Goal: Task Accomplishment & Management: Use online tool/utility

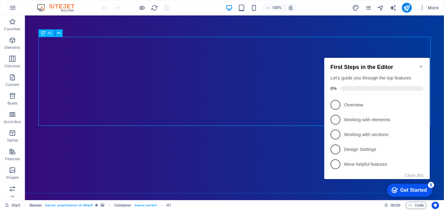
scroll to position [65, 0]
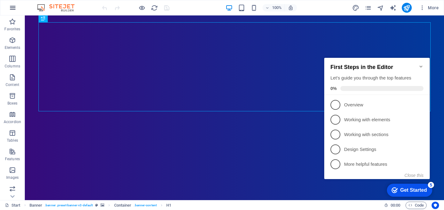
click at [15, 7] on icon "button" at bounding box center [12, 7] width 7 height 7
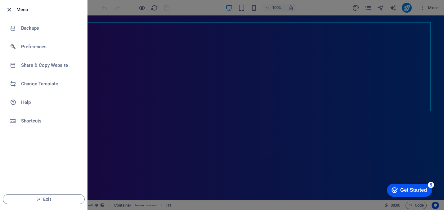
click at [8, 10] on icon "button" at bounding box center [9, 9] width 7 height 7
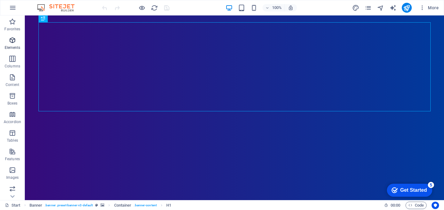
click at [15, 40] on icon "button" at bounding box center [12, 40] width 7 height 7
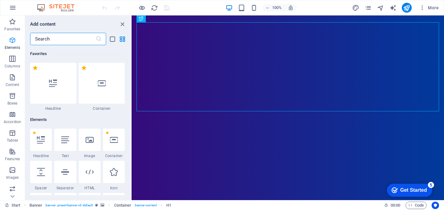
scroll to position [66, 0]
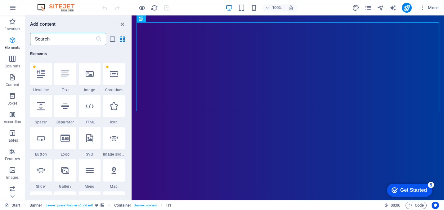
click at [13, 41] on icon "button" at bounding box center [12, 40] width 7 height 7
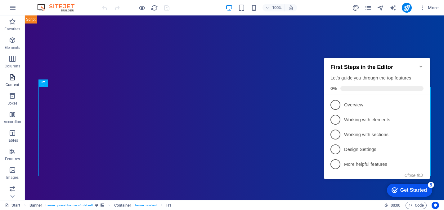
click at [15, 81] on icon "button" at bounding box center [12, 77] width 7 height 7
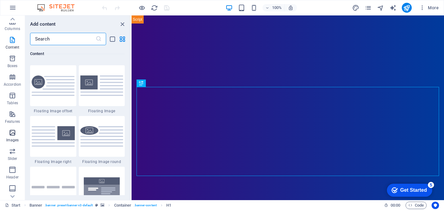
scroll to position [94, 0]
click at [13, 114] on icon "button" at bounding box center [12, 113] width 7 height 7
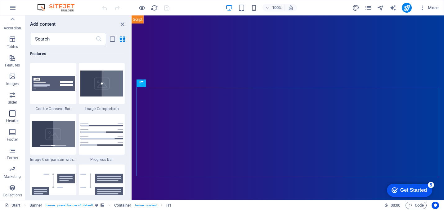
scroll to position [3733, 0]
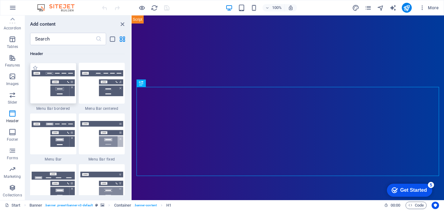
click at [51, 79] on img at bounding box center [53, 83] width 43 height 26
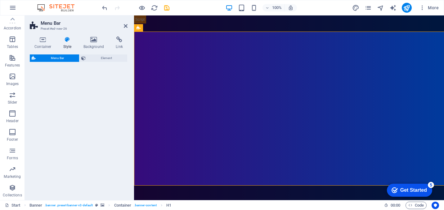
select select "rem"
select select "preset-menu-v2-border"
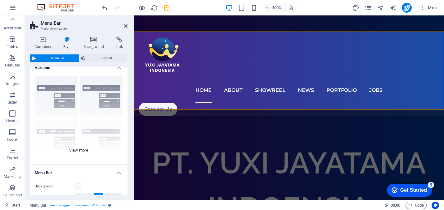
scroll to position [0, 0]
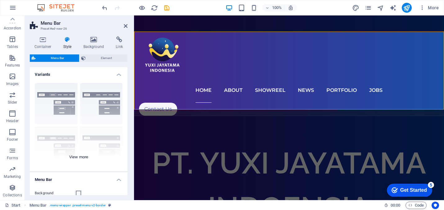
click at [98, 98] on div "Border Centered Default Fixed Loki Trigger Wide XXL" at bounding box center [79, 124] width 98 height 93
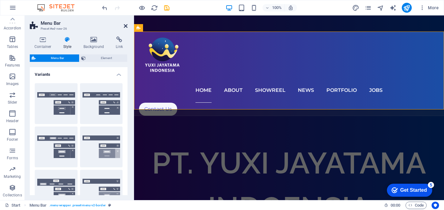
click at [125, 25] on icon at bounding box center [126, 26] width 4 height 5
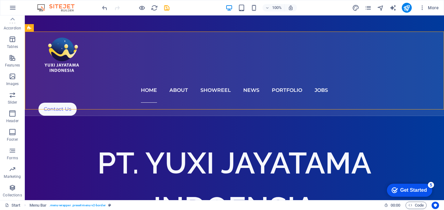
click at [100, 8] on div "100% More" at bounding box center [221, 7] width 443 height 15
click at [103, 8] on icon "undo" at bounding box center [104, 7] width 7 height 7
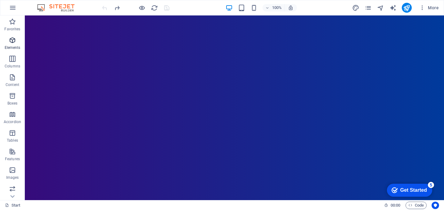
click at [16, 42] on icon "button" at bounding box center [12, 40] width 7 height 7
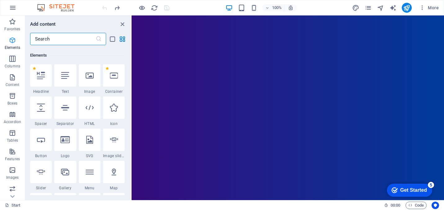
scroll to position [66, 0]
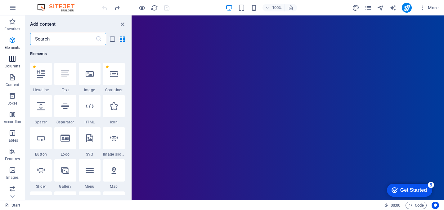
click at [13, 65] on p "Columns" at bounding box center [12, 66] width 15 height 5
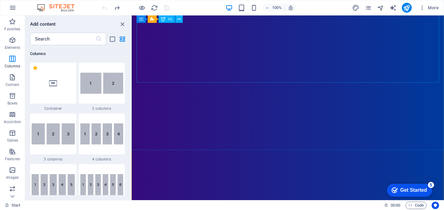
scroll to position [307, 0]
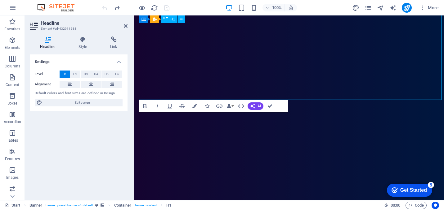
scroll to position [76, 0]
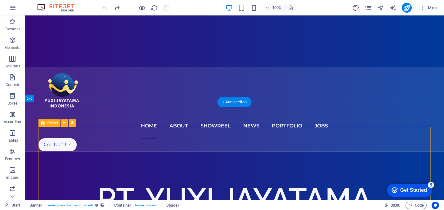
scroll to position [244, 0]
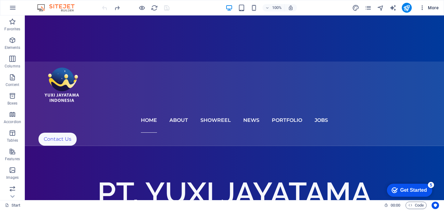
click at [435, 12] on button "More" at bounding box center [428, 8] width 24 height 10
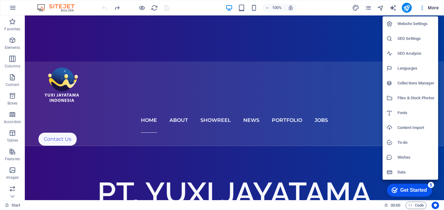
click at [433, 2] on div at bounding box center [222, 105] width 444 height 210
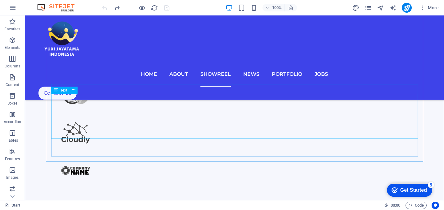
scroll to position [1532, 0]
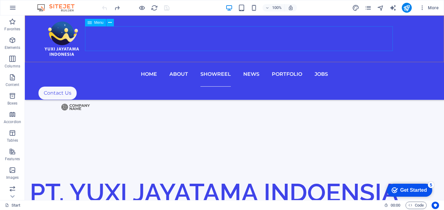
click at [185, 62] on nav "Home About Showreel News Portfolio jobs" at bounding box center [234, 74] width 392 height 25
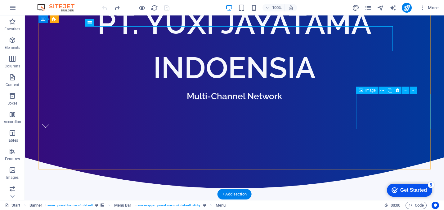
scroll to position [0, 0]
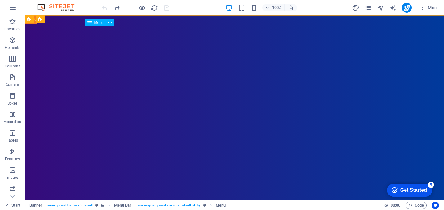
click at [91, 22] on icon at bounding box center [89, 22] width 4 height 7
click at [110, 23] on icon at bounding box center [109, 23] width 3 height 7
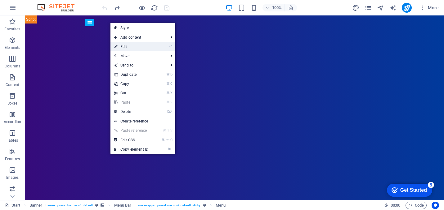
click at [122, 46] on link "⏎ Edit" at bounding box center [131, 46] width 42 height 9
select select
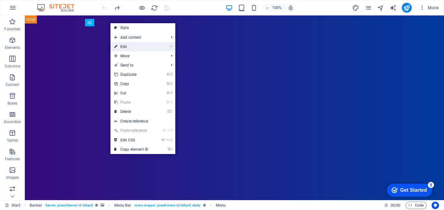
select select "1"
select select
select select "2"
select select
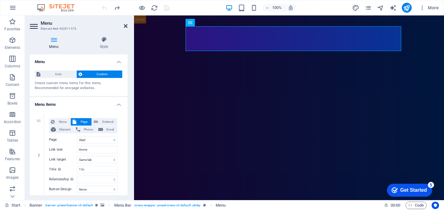
click at [125, 25] on icon at bounding box center [126, 26] width 4 height 5
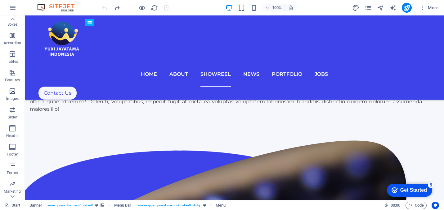
scroll to position [82, 0]
click at [12, 72] on icon "button" at bounding box center [12, 69] width 7 height 7
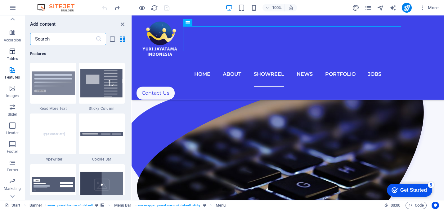
scroll to position [0, 0]
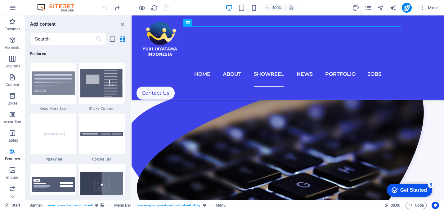
click at [12, 33] on button "Favorites" at bounding box center [12, 24] width 25 height 19
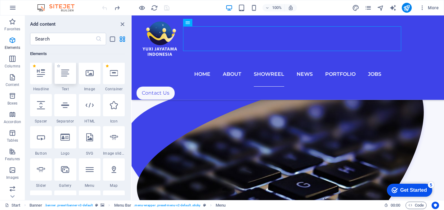
scroll to position [74, 0]
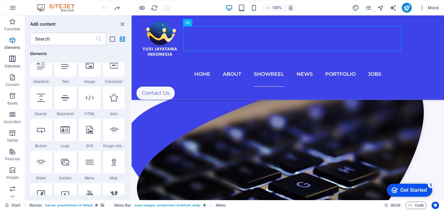
click at [10, 64] on p "Columns" at bounding box center [12, 66] width 15 height 5
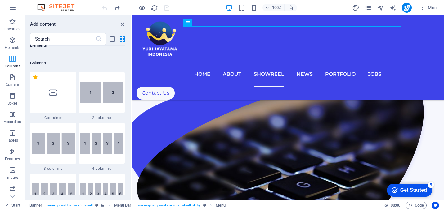
scroll to position [307, 0]
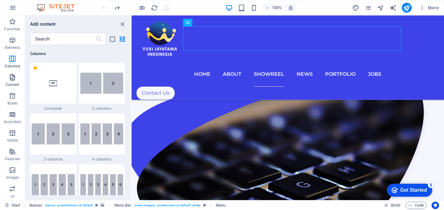
click at [13, 77] on icon "button" at bounding box center [12, 77] width 7 height 7
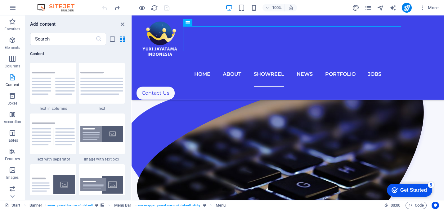
scroll to position [1085, 0]
click at [13, 95] on icon "button" at bounding box center [12, 95] width 7 height 7
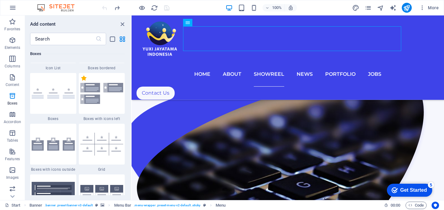
scroll to position [1763, 0]
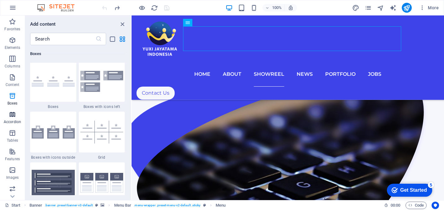
click at [14, 113] on icon "button" at bounding box center [12, 114] width 7 height 7
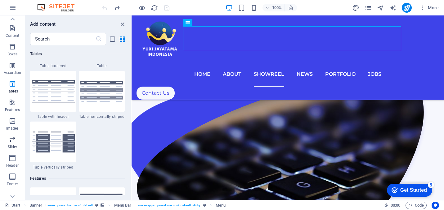
scroll to position [94, 0]
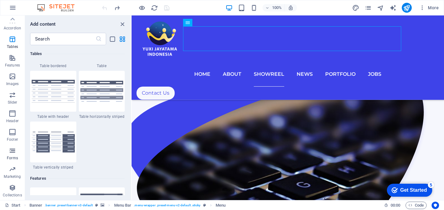
click at [15, 157] on p "Forms" at bounding box center [12, 158] width 11 height 5
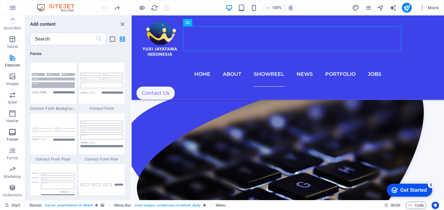
click at [14, 136] on span "Footer" at bounding box center [12, 136] width 25 height 15
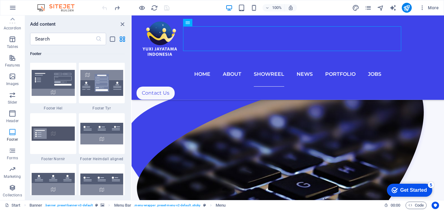
scroll to position [0, 0]
click at [15, 11] on icon "button" at bounding box center [12, 7] width 7 height 7
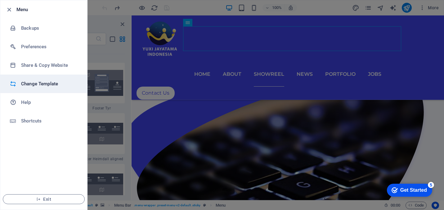
click at [33, 80] on li "Change Template" at bounding box center [43, 84] width 87 height 19
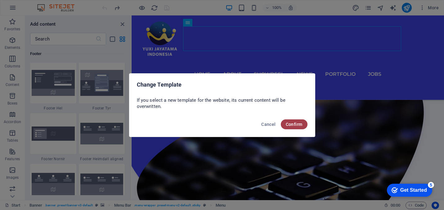
click at [299, 127] on button "Confirm" at bounding box center [294, 125] width 27 height 10
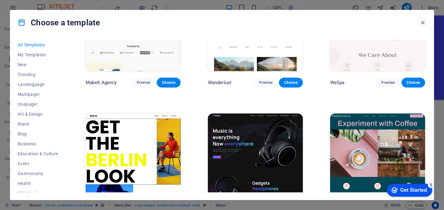
scroll to position [1371, 0]
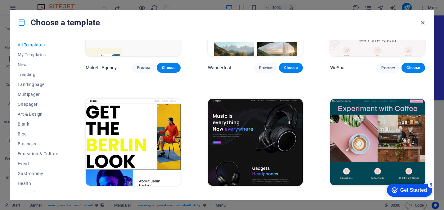
click at [252, 125] on img at bounding box center [255, 142] width 95 height 87
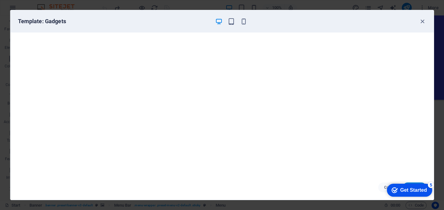
scroll to position [1, 0]
click at [424, 20] on icon "button" at bounding box center [421, 21] width 7 height 7
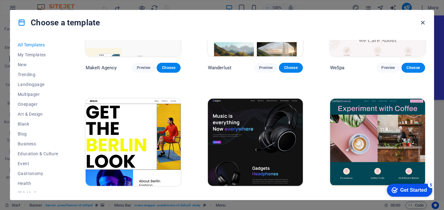
click at [423, 21] on icon "button" at bounding box center [422, 22] width 7 height 7
